Goal: Consume media (video, audio)

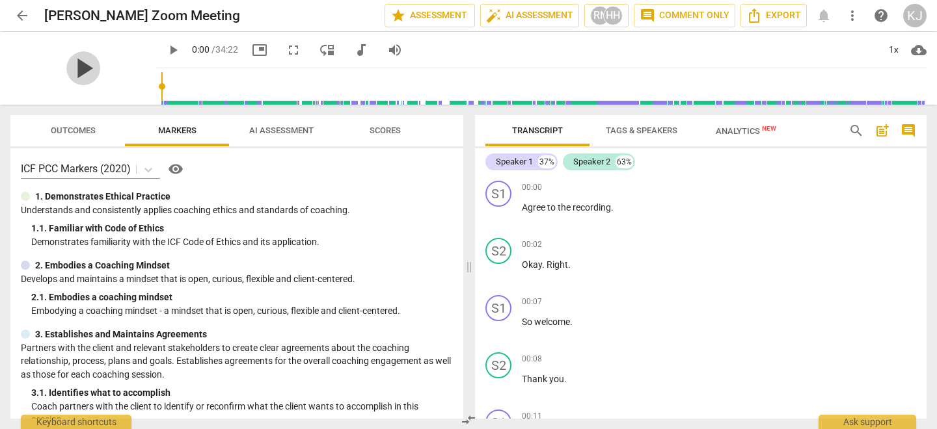
click at [80, 64] on span "play_arrow" at bounding box center [83, 68] width 34 height 34
click at [116, 90] on div "pause" at bounding box center [83, 68] width 146 height 73
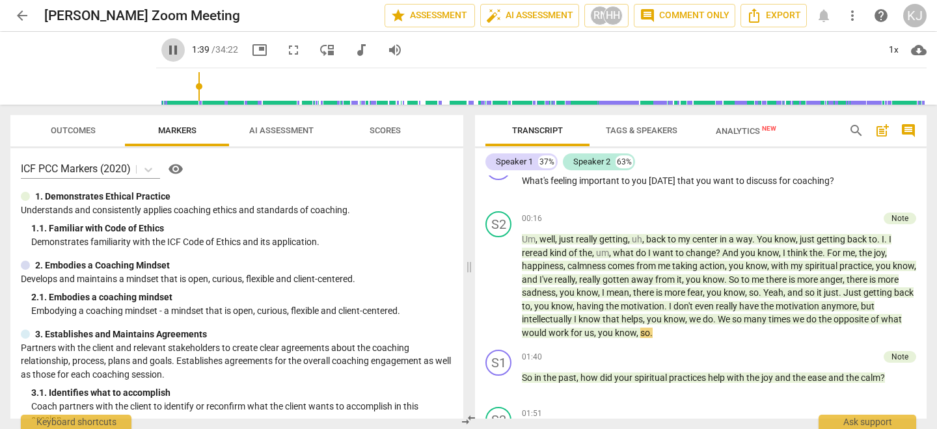
click at [165, 51] on span "pause" at bounding box center [173, 50] width 16 height 16
click at [165, 48] on span "play_arrow" at bounding box center [173, 50] width 16 height 16
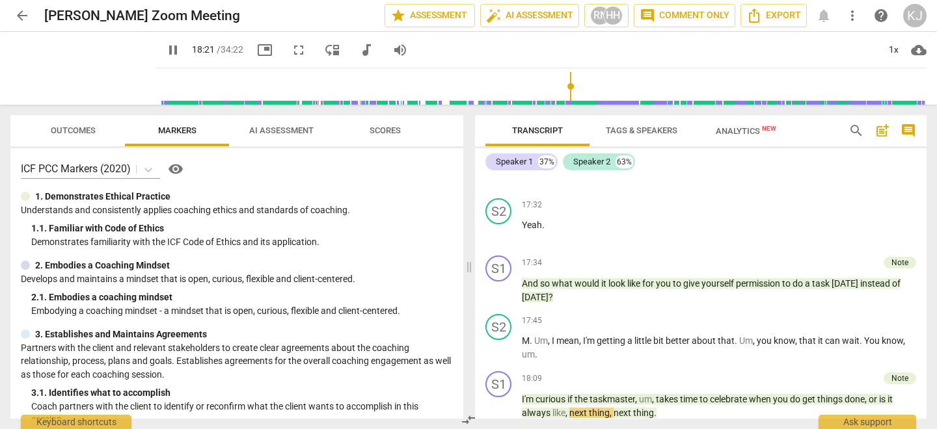
scroll to position [4209, 0]
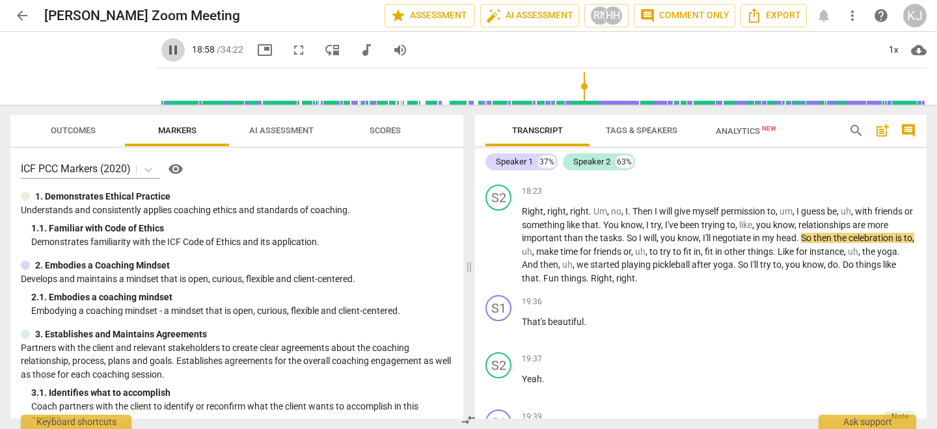
click at [165, 52] on span "pause" at bounding box center [173, 50] width 16 height 16
click at [165, 53] on span "play_arrow" at bounding box center [173, 50] width 16 height 16
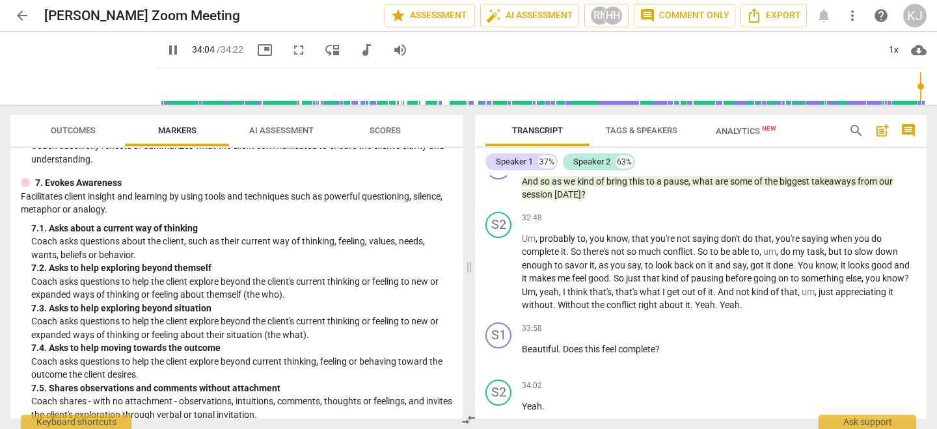
scroll to position [8632, 0]
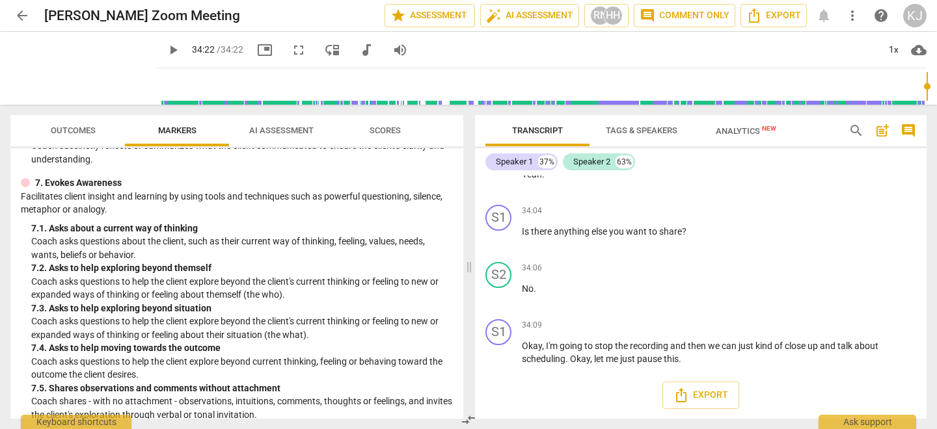
click at [654, 134] on span "Tags & Speakers" at bounding box center [642, 131] width 72 height 10
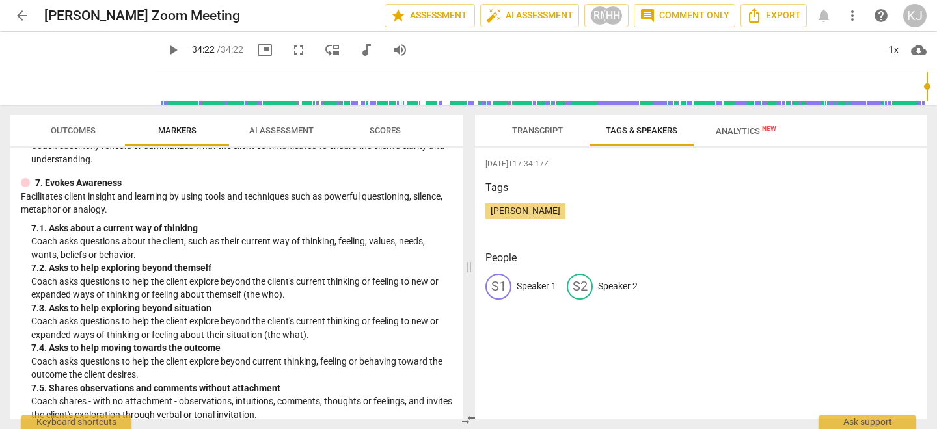
drag, startPoint x: 654, startPoint y: 134, endPoint x: 649, endPoint y: 202, distance: 68.5
click at [649, 202] on div "Transcript Tags & Speakers Analytics New Speaker 1 37% Speaker 2 63% S1 play_ar…" at bounding box center [700, 267] width 451 height 304
click at [736, 131] on span "Analytics New" at bounding box center [746, 131] width 60 height 10
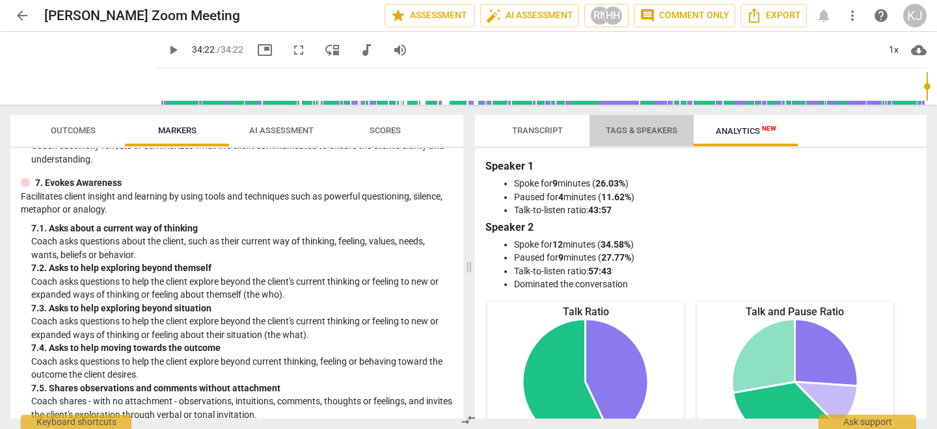
click at [619, 130] on span "Tags & Speakers" at bounding box center [642, 131] width 72 height 10
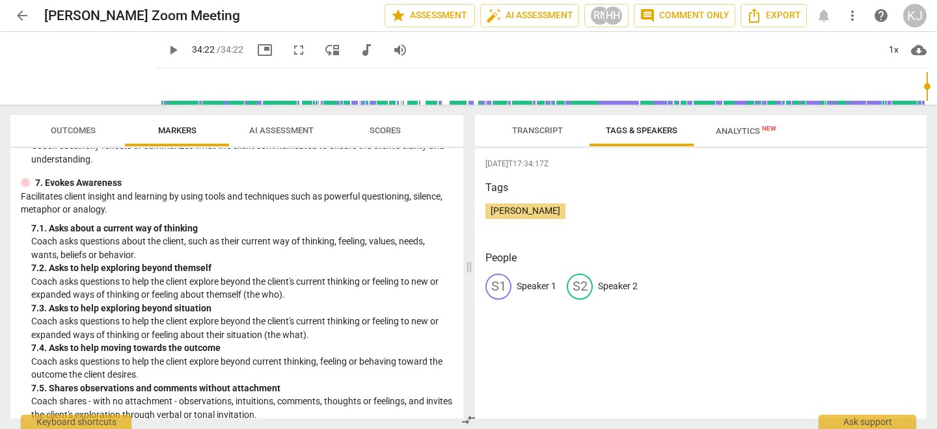
click at [537, 132] on span "Transcript" at bounding box center [537, 131] width 51 height 10
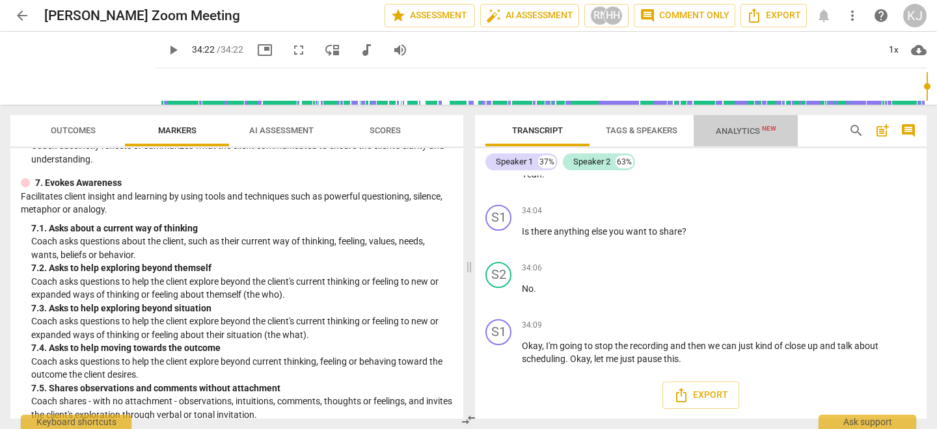
click at [728, 133] on span "Analytics New" at bounding box center [746, 131] width 60 height 10
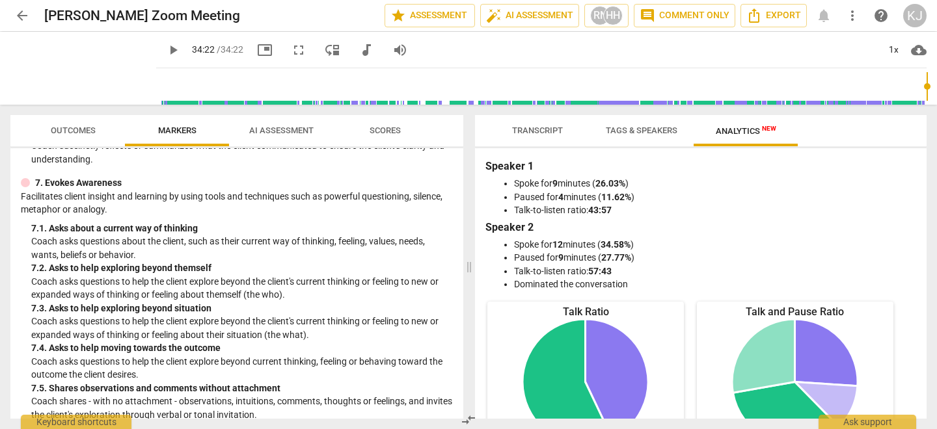
click at [643, 131] on span "Tags & Speakers" at bounding box center [642, 131] width 72 height 10
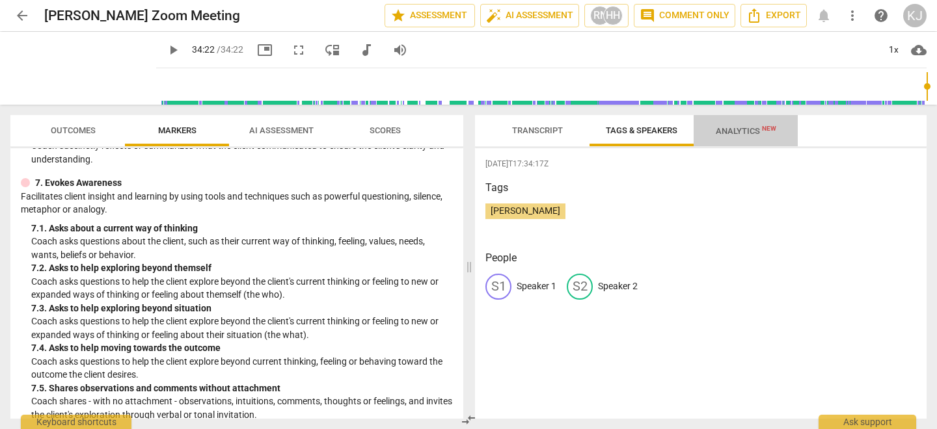
click at [731, 135] on span "Analytics New" at bounding box center [746, 131] width 60 height 10
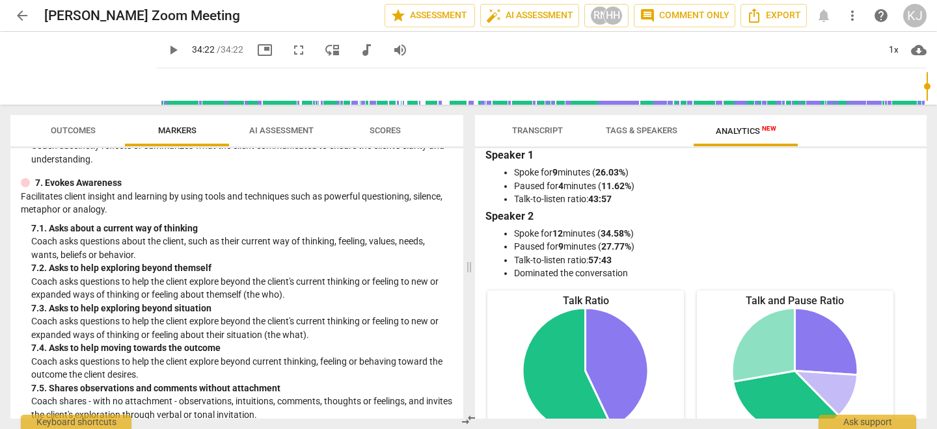
scroll to position [0, 0]
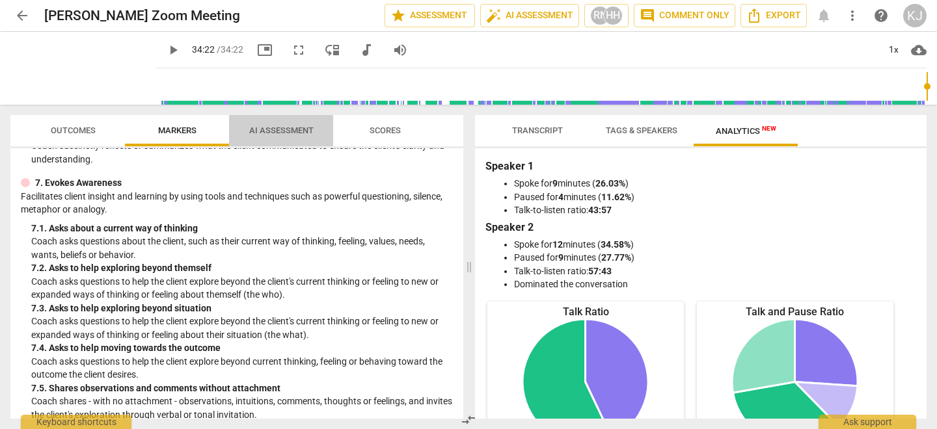
click at [278, 128] on span "AI Assessment" at bounding box center [281, 131] width 64 height 10
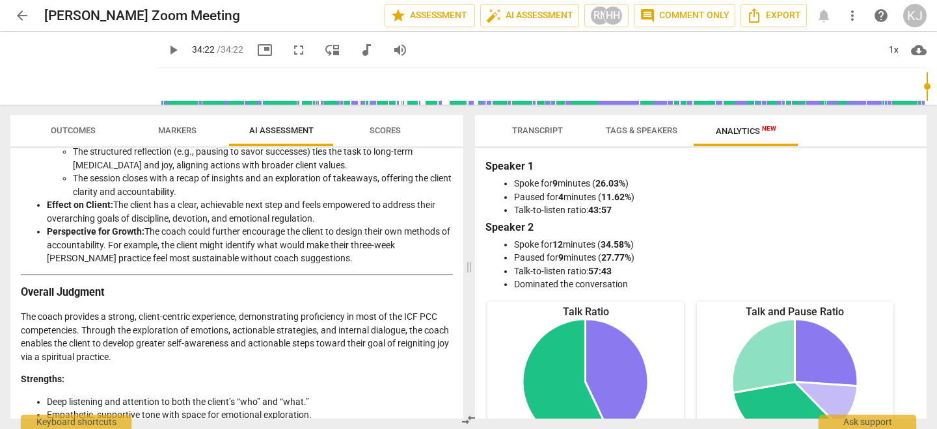
scroll to position [1760, 0]
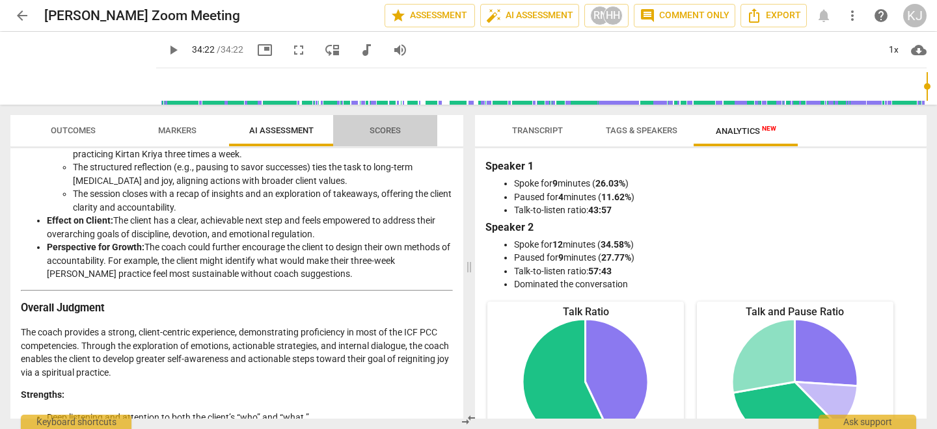
click at [384, 128] on span "Scores" at bounding box center [384, 131] width 31 height 10
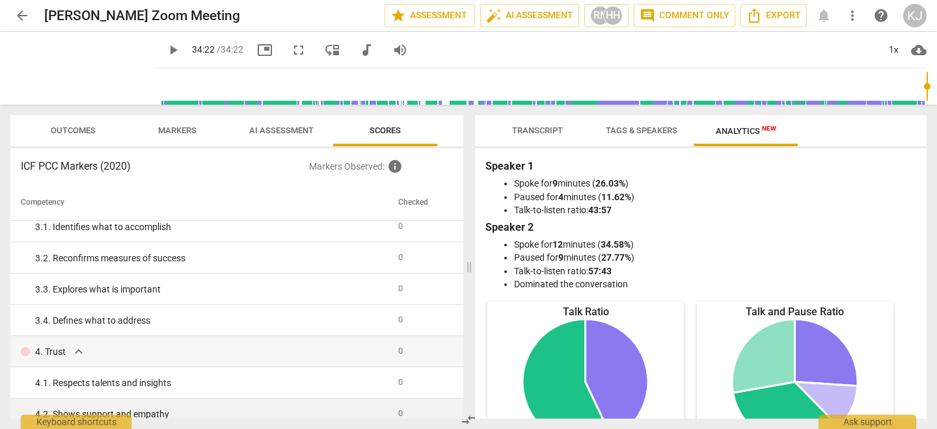
scroll to position [0, 0]
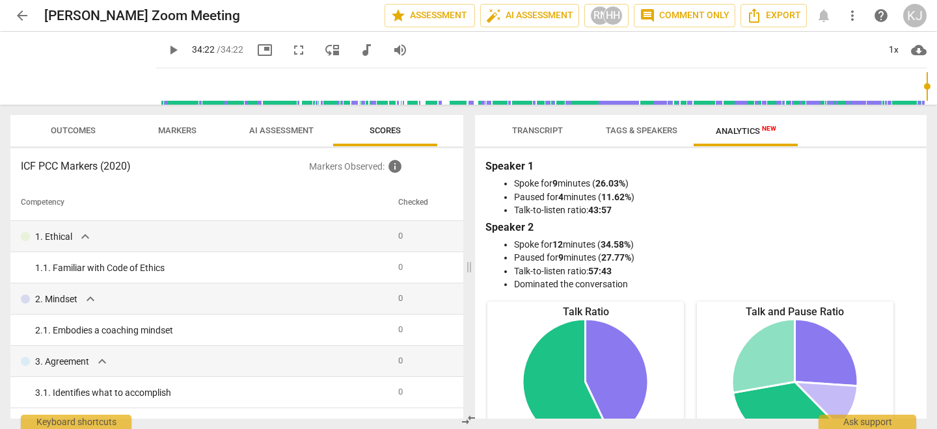
type input "2062"
